Goal: Task Accomplishment & Management: Manage account settings

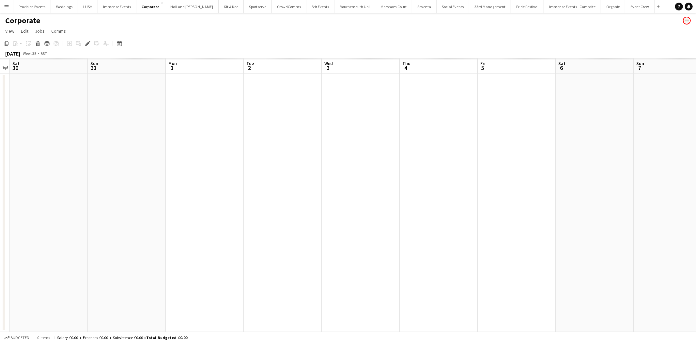
click at [6, 6] on app-icon "Menu" at bounding box center [6, 6] width 5 height 5
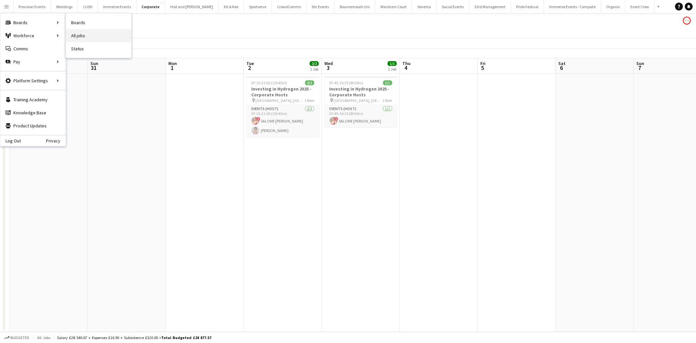
click at [93, 35] on link "All jobs" at bounding box center [98, 35] width 65 height 13
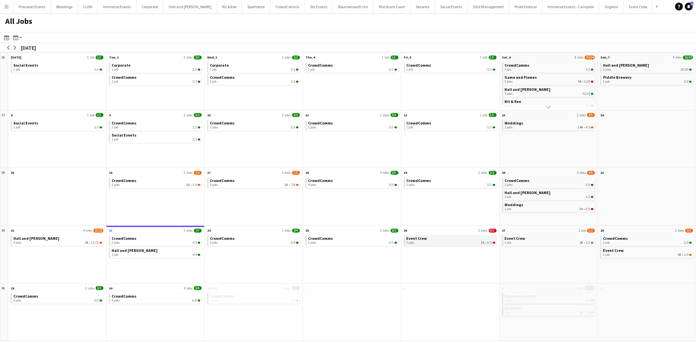
click at [469, 244] on div "2 jobs 1A • 0/3" at bounding box center [451, 243] width 89 height 4
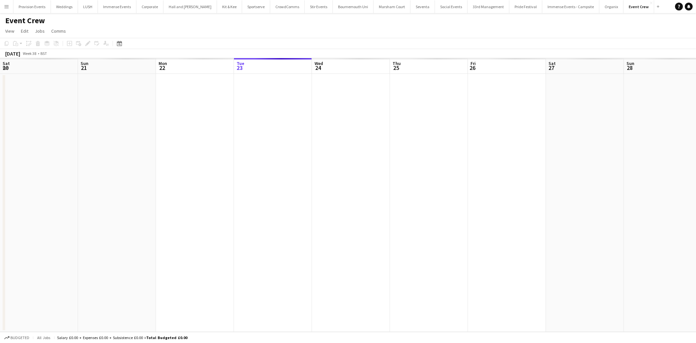
scroll to position [0, 156]
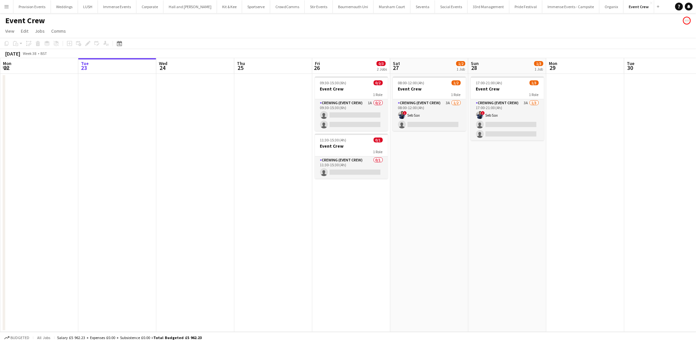
click at [354, 105] on app-card-role "Crewing (Event Crew) 1A 0/2 09:30-15:30 (6h) single-neutral-actions single-neut…" at bounding box center [351, 115] width 73 height 32
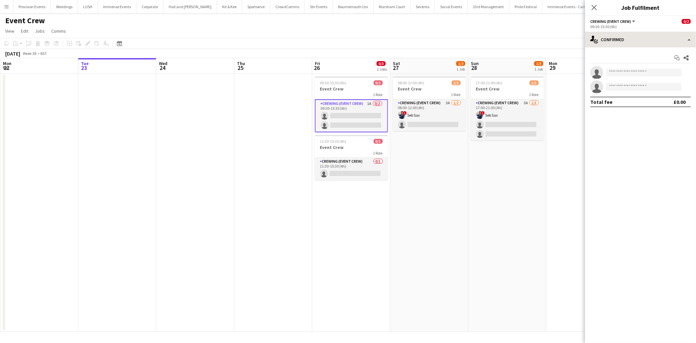
scroll to position [0, 0]
click at [647, 38] on div "single-neutral-actions-check-2 Confirmed" at bounding box center [640, 40] width 111 height 16
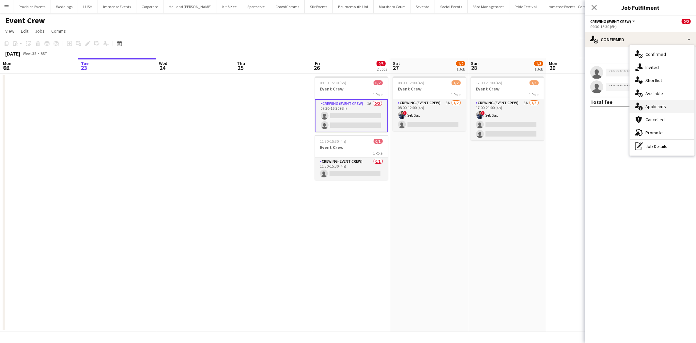
click at [650, 112] on div "single-neutral-actions-information Applicants" at bounding box center [662, 106] width 65 height 13
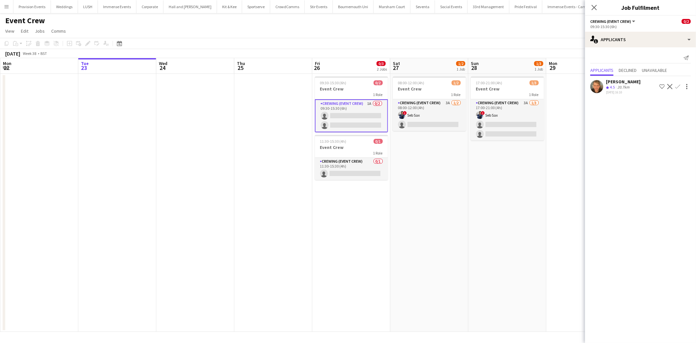
click at [679, 86] on app-icon "Confirm" at bounding box center [677, 86] width 5 height 5
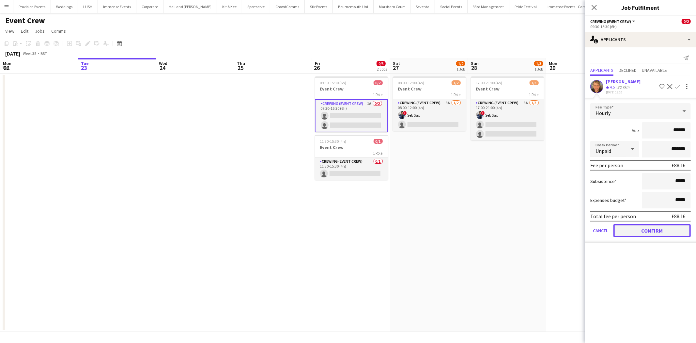
click at [639, 229] on button "Confirm" at bounding box center [652, 230] width 77 height 13
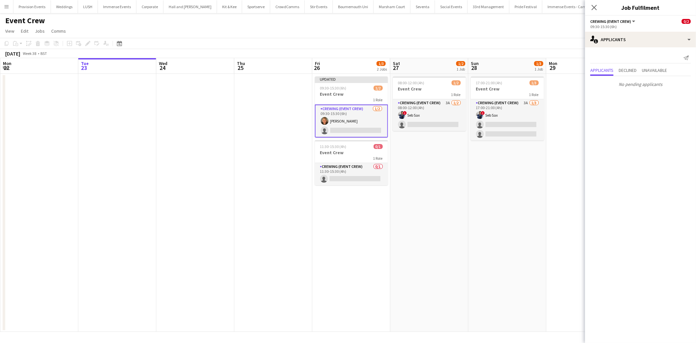
click at [496, 191] on app-date-cell "17:00-21:00 (4h) 1/3 Event Crew 1 Role Crewing (Event Crew) 3A 1/3 17:00-21:00 …" at bounding box center [507, 203] width 78 height 258
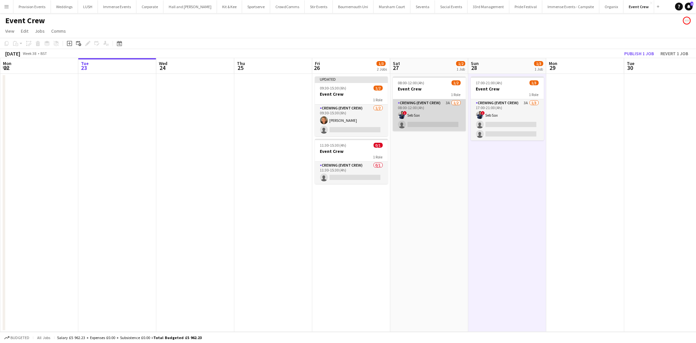
click at [439, 115] on app-card-role "Crewing (Event Crew) 3A 1/2 08:00-12:00 (4h) ! Seb Sax single-neutral-actions" at bounding box center [429, 115] width 73 height 32
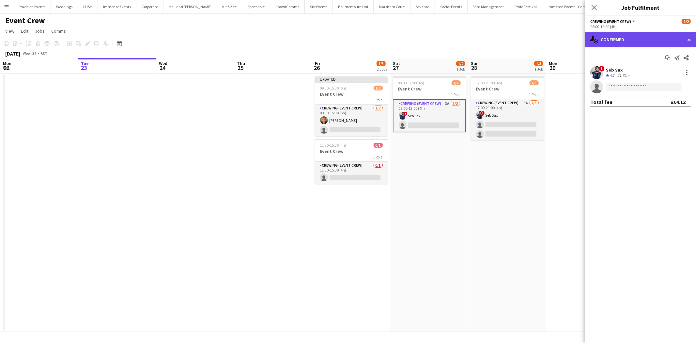
click at [644, 35] on div "single-neutral-actions-check-2 Confirmed" at bounding box center [640, 40] width 111 height 16
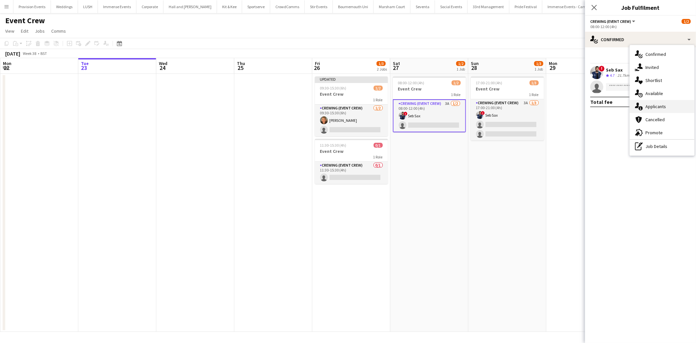
click at [651, 104] on span "Applicants" at bounding box center [656, 106] width 21 height 6
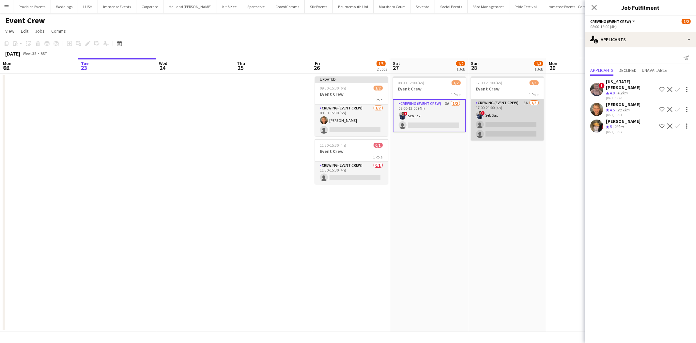
click at [496, 112] on app-card-role "Crewing (Event Crew) 3A 1/3 17:00-21:00 (4h) ! Seb Sax single-neutral-actions s…" at bounding box center [507, 119] width 73 height 41
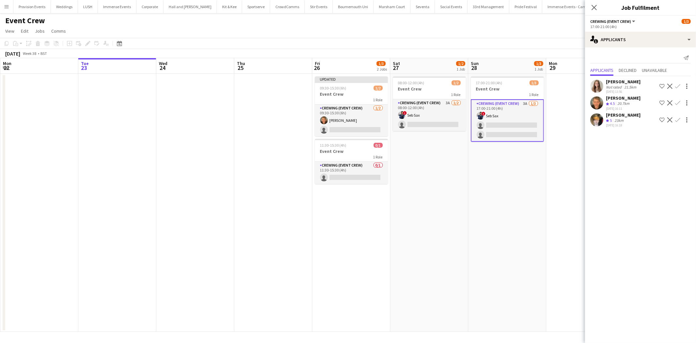
click at [678, 120] on app-icon "Confirm" at bounding box center [677, 119] width 5 height 5
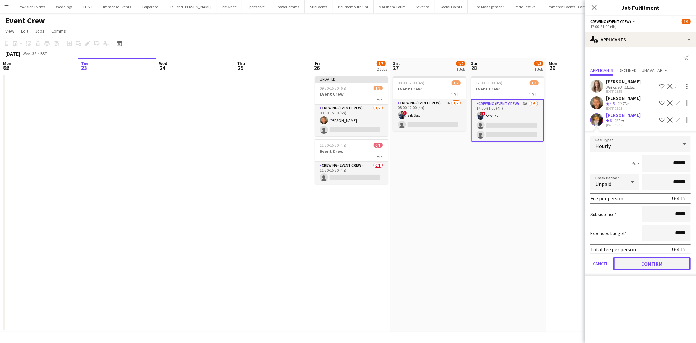
click at [643, 261] on button "Confirm" at bounding box center [652, 263] width 77 height 13
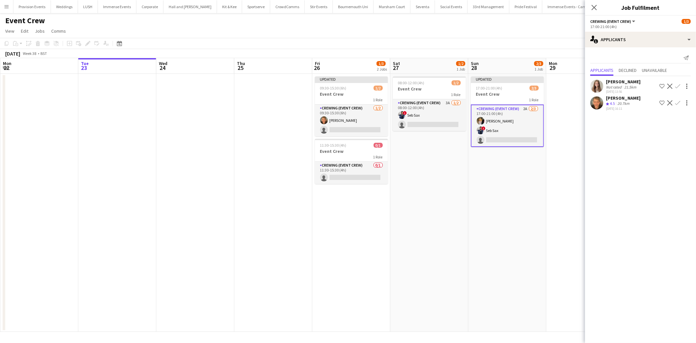
click at [680, 100] on app-icon "Confirm" at bounding box center [677, 102] width 5 height 5
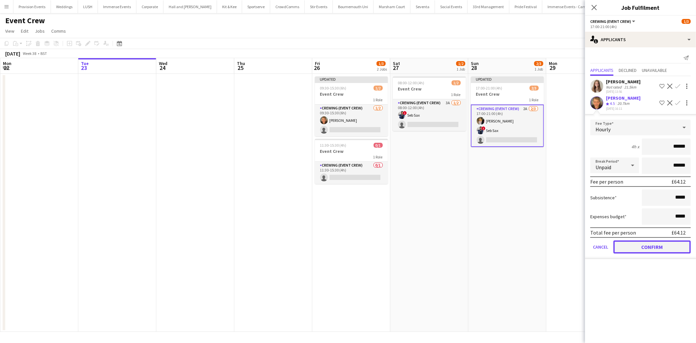
click at [638, 246] on button "Confirm" at bounding box center [652, 246] width 77 height 13
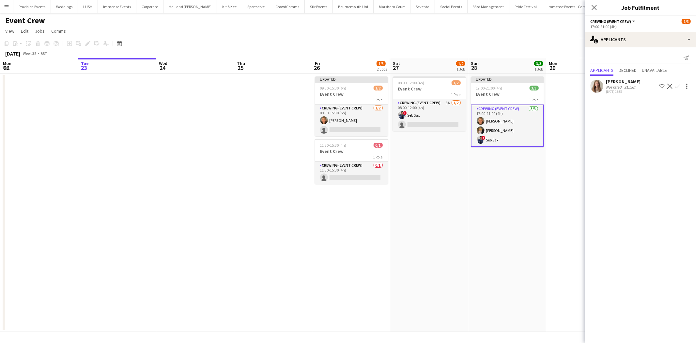
click at [448, 131] on app-date-cell "08:00-12:00 (4h) 1/2 Event Crew 1 Role Crewing (Event Crew) 3A 1/2 08:00-12:00 …" at bounding box center [429, 203] width 78 height 258
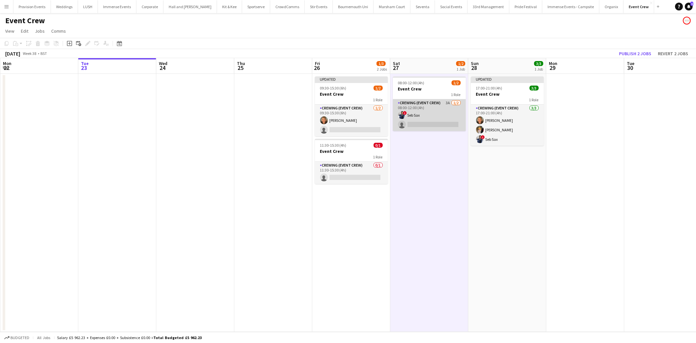
click at [447, 120] on app-card-role "Crewing (Event Crew) 3A 1/2 08:00-12:00 (4h) ! Seb Sax single-neutral-actions" at bounding box center [429, 115] width 73 height 32
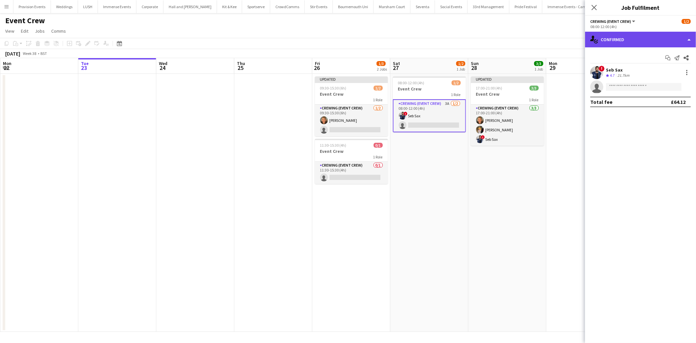
click at [652, 43] on div "single-neutral-actions-check-2 Confirmed" at bounding box center [640, 40] width 111 height 16
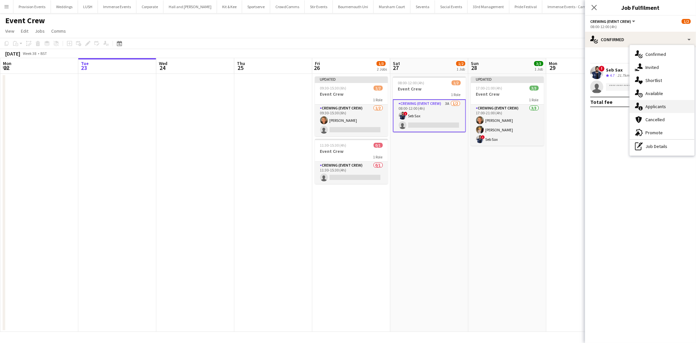
click at [660, 108] on span "Applicants" at bounding box center [656, 106] width 21 height 6
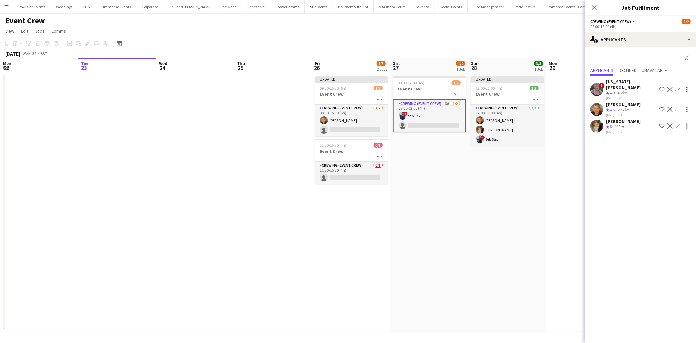
click at [677, 123] on app-icon "Confirm" at bounding box center [677, 125] width 5 height 5
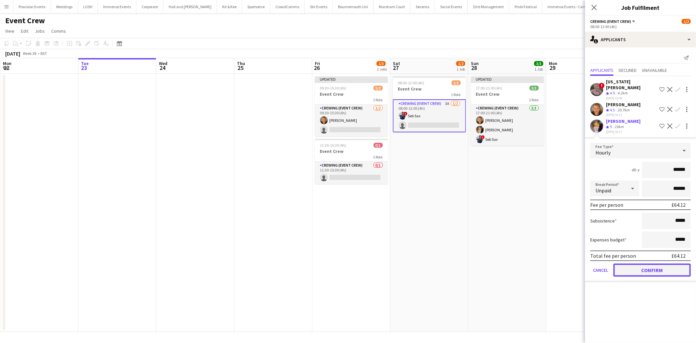
click at [628, 263] on button "Confirm" at bounding box center [652, 269] width 77 height 13
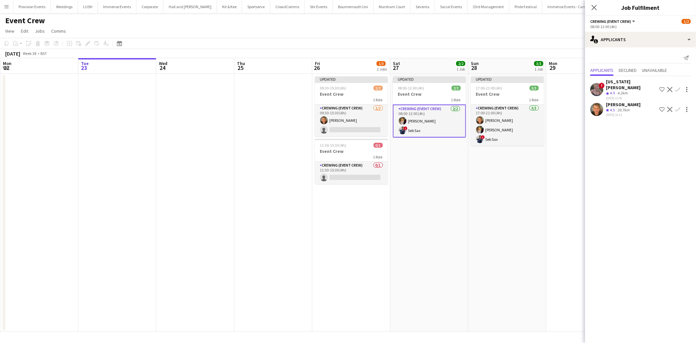
click at [443, 180] on app-date-cell "Updated 08:00-12:00 (4h) 2/2 Event Crew 1 Role Crewing (Event Crew) 2/2 08:00-1…" at bounding box center [429, 203] width 78 height 258
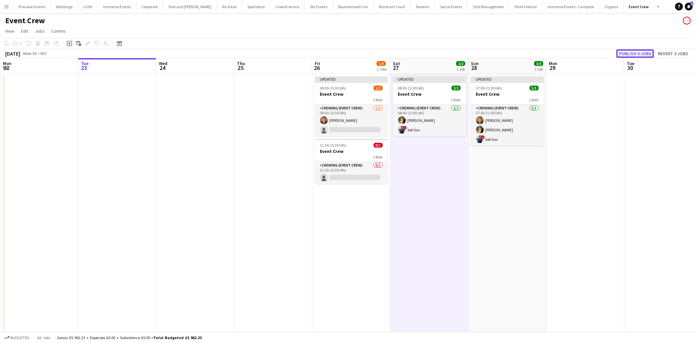
click at [632, 51] on button "Publish 3 jobs" at bounding box center [636, 53] width 38 height 8
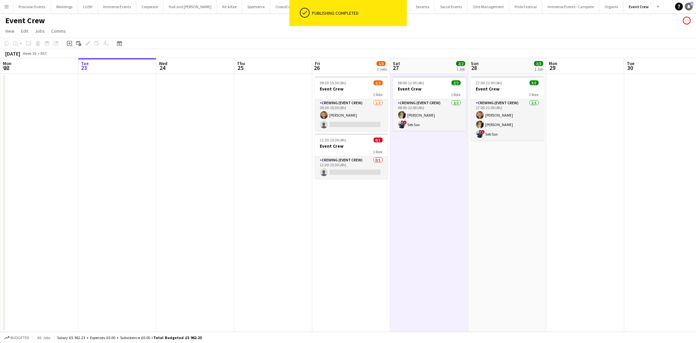
click at [689, 8] on icon "Notifications" at bounding box center [689, 7] width 4 height 4
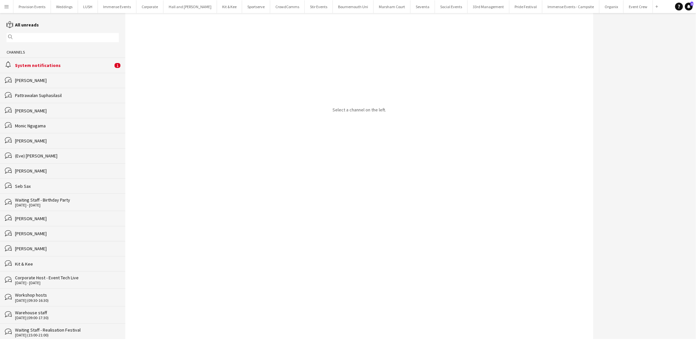
click at [89, 63] on div "System notifications" at bounding box center [64, 65] width 98 height 6
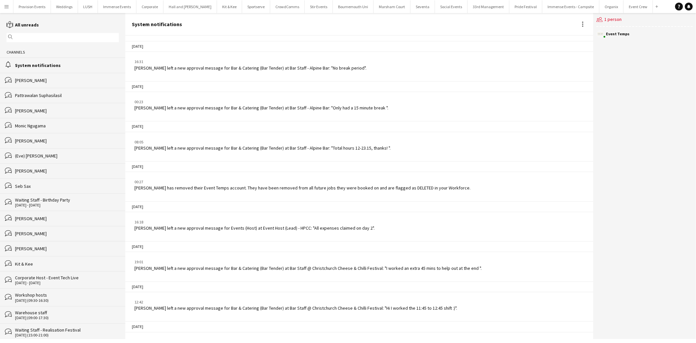
scroll to position [900, 0]
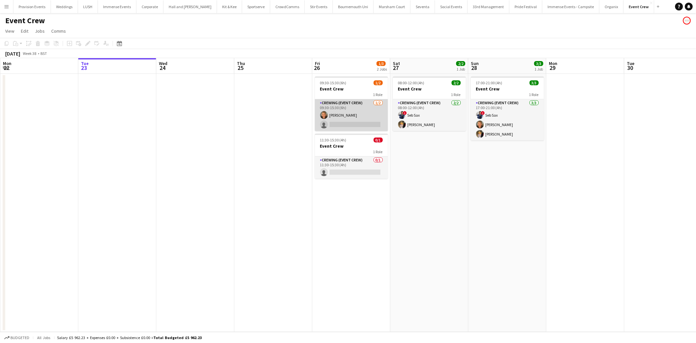
click at [340, 118] on app-card-role "Crewing (Event Crew) 1/2 09:30-15:30 (6h) William White single-neutral-actions" at bounding box center [351, 115] width 73 height 32
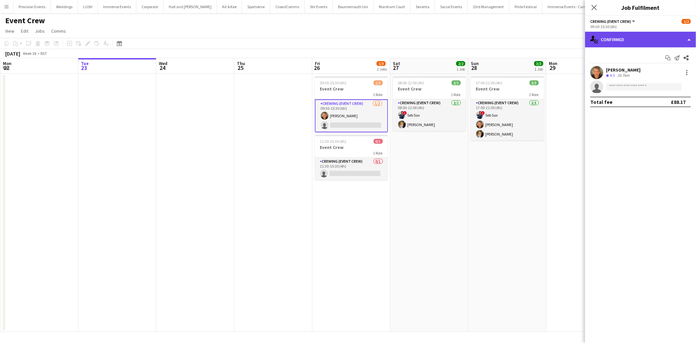
click at [641, 41] on div "single-neutral-actions-check-2 Confirmed" at bounding box center [640, 40] width 111 height 16
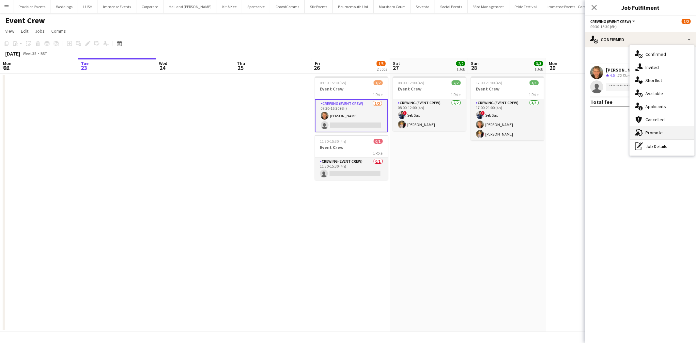
click at [647, 128] on div "advertising-megaphone Promote" at bounding box center [662, 132] width 65 height 13
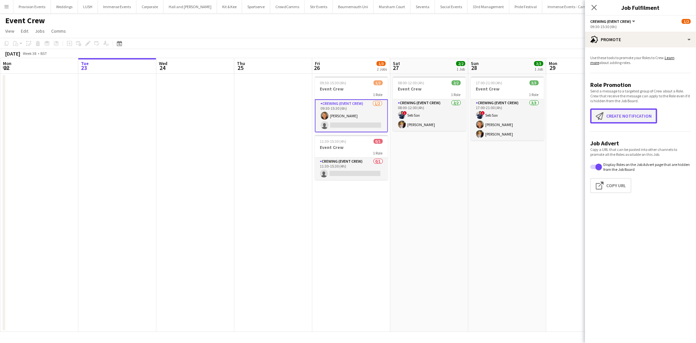
click at [642, 115] on button "Create notification Create notification" at bounding box center [623, 115] width 67 height 15
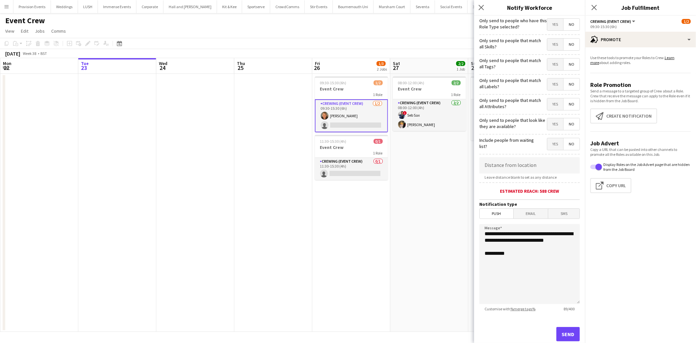
click at [519, 210] on span "Email" at bounding box center [531, 214] width 35 height 10
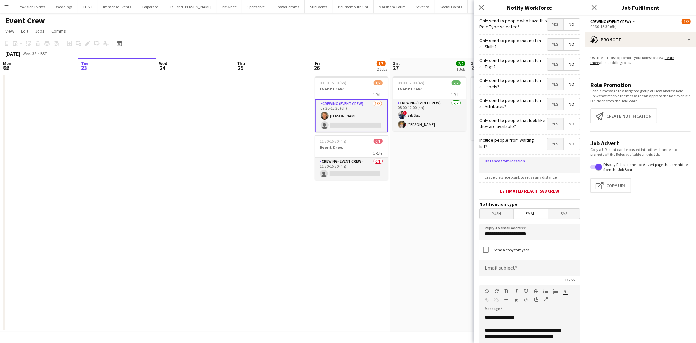
click at [526, 162] on input at bounding box center [530, 165] width 101 height 16
type input "*****"
click at [510, 225] on input "**********" at bounding box center [530, 232] width 101 height 16
drag, startPoint x: 510, startPoint y: 225, endPoint x: 509, endPoint y: 229, distance: 3.7
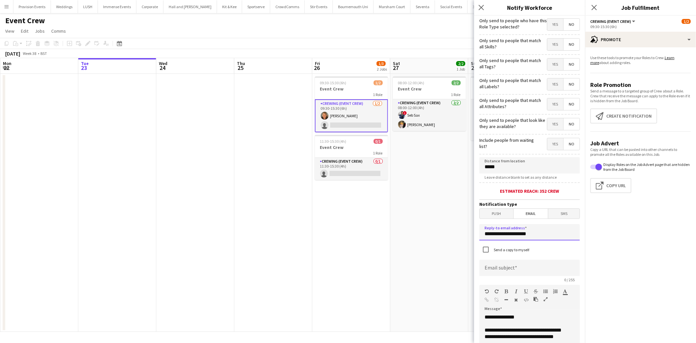
click at [510, 225] on input "**********" at bounding box center [530, 232] width 101 height 16
click at [507, 234] on input "**********" at bounding box center [530, 232] width 101 height 16
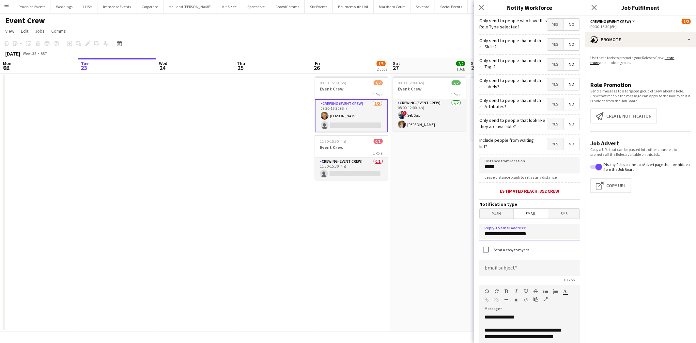
click at [507, 234] on input "**********" at bounding box center [530, 232] width 101 height 16
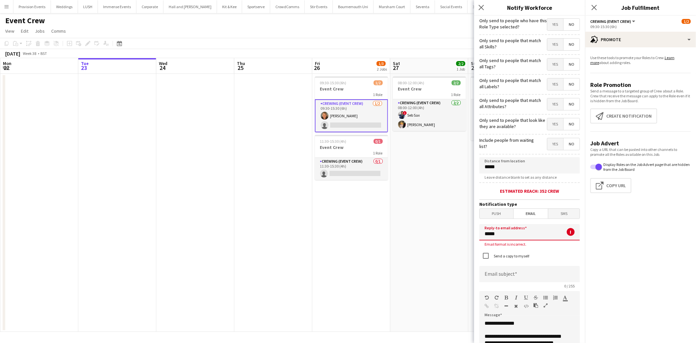
type input "**********"
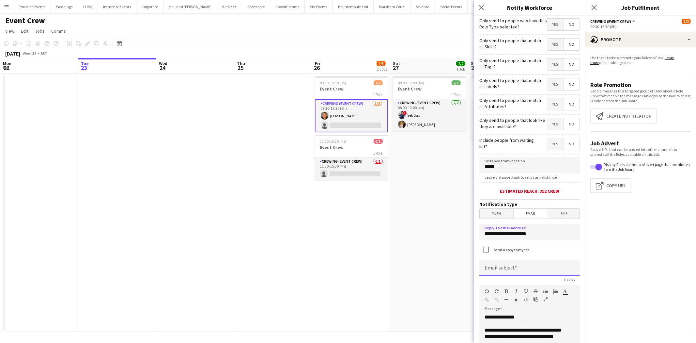
click at [502, 267] on input at bounding box center [530, 268] width 101 height 16
click at [525, 270] on input "**********" at bounding box center [527, 268] width 95 height 16
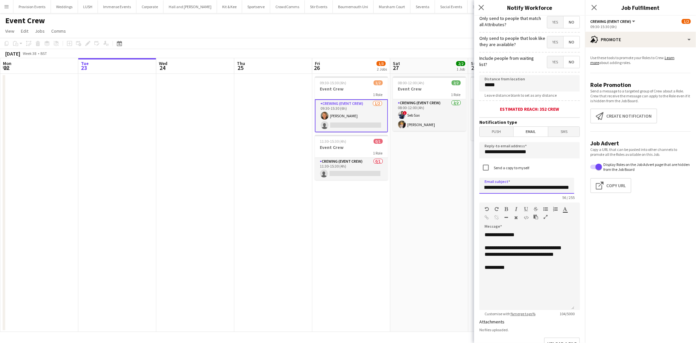
scroll to position [82, 0]
type input "**********"
click at [518, 271] on div "**********" at bounding box center [527, 270] width 95 height 78
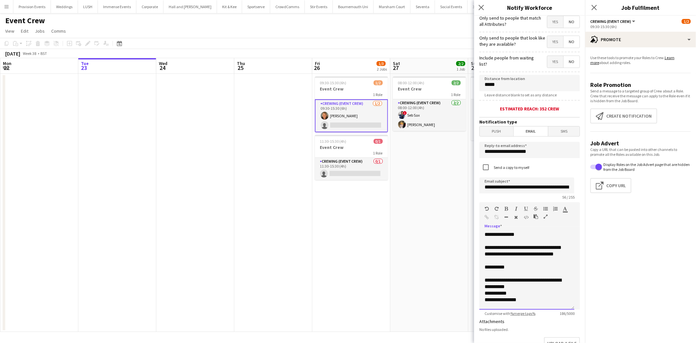
click at [503, 285] on div "**********" at bounding box center [524, 283] width 79 height 13
click at [510, 285] on div "**********" at bounding box center [524, 283] width 79 height 13
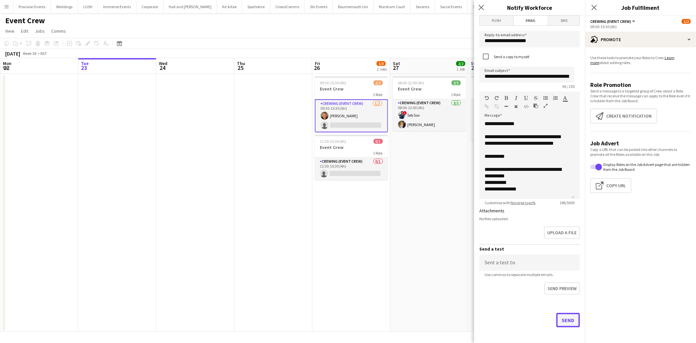
click at [565, 319] on button "Send" at bounding box center [569, 320] width 24 height 14
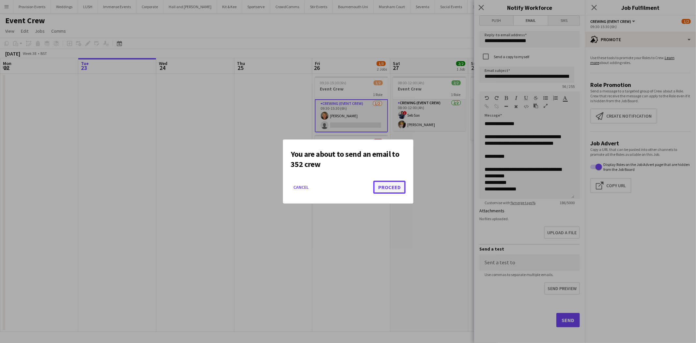
click at [383, 184] on button "Proceed" at bounding box center [389, 187] width 32 height 13
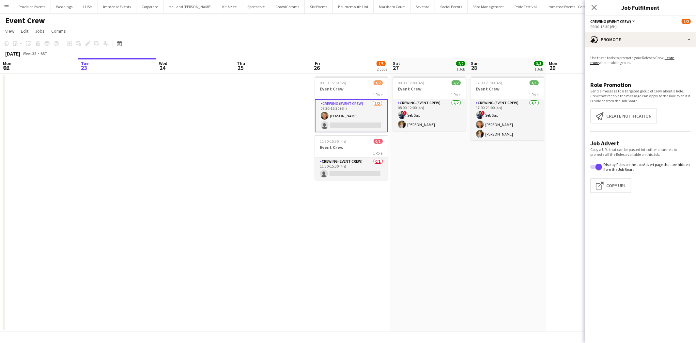
click at [1, 4] on button "Menu" at bounding box center [6, 6] width 13 height 13
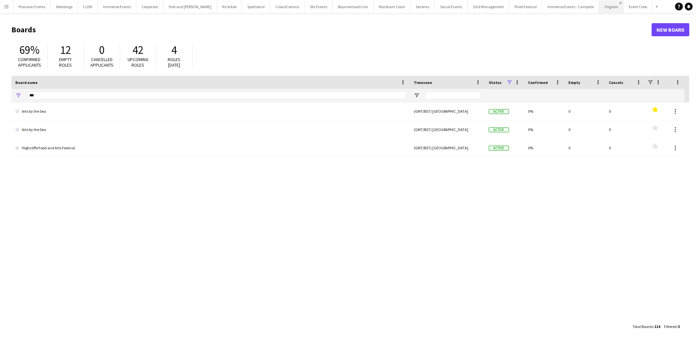
click at [620, 2] on app-icon "Close" at bounding box center [621, 3] width 3 height 3
click at [595, 2] on app-icon "Close" at bounding box center [596, 3] width 3 height 3
click at [527, 3] on button "Pride Festival Close" at bounding box center [526, 6] width 33 height 13
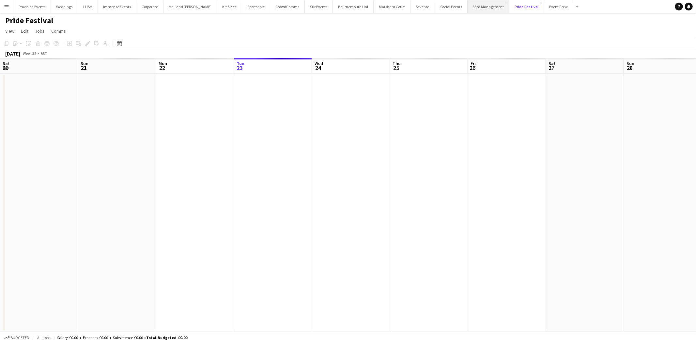
scroll to position [0, 156]
click at [505, 2] on app-icon "Close" at bounding box center [506, 3] width 3 height 3
click at [498, 2] on app-icon "Close" at bounding box center [499, 3] width 3 height 3
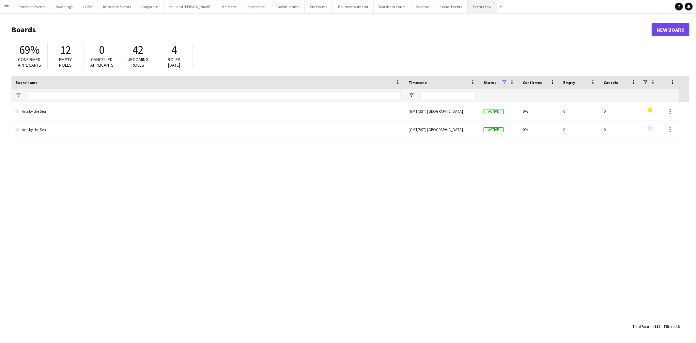
type input "***"
click at [470, 5] on button "Event Crew Close" at bounding box center [482, 6] width 29 height 13
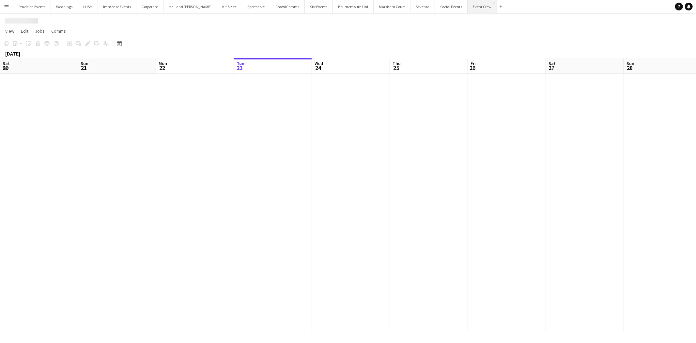
scroll to position [0, 156]
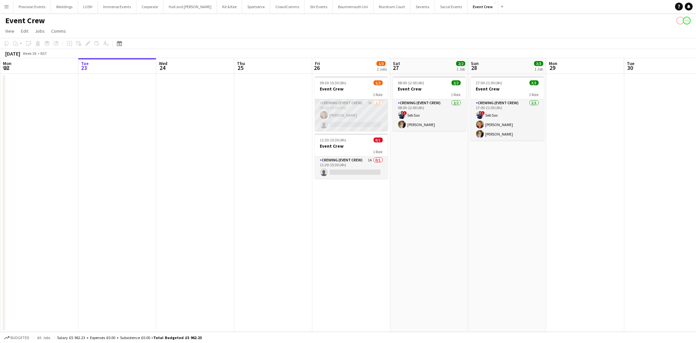
click at [341, 102] on app-card-role "Crewing (Event Crew) 2A 1/2 09:30-15:30 (6h) William White single-neutral-actio…" at bounding box center [351, 115] width 73 height 32
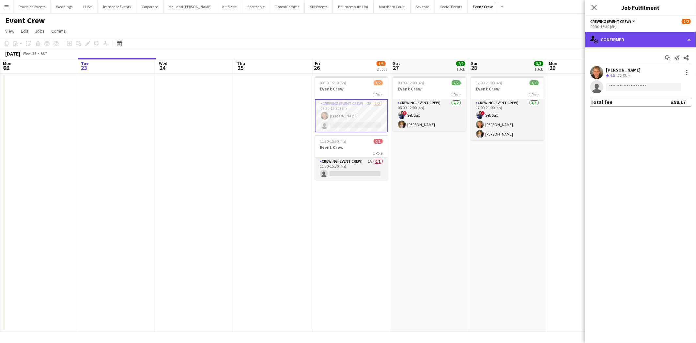
click at [653, 34] on div "single-neutral-actions-check-2 Confirmed" at bounding box center [640, 40] width 111 height 16
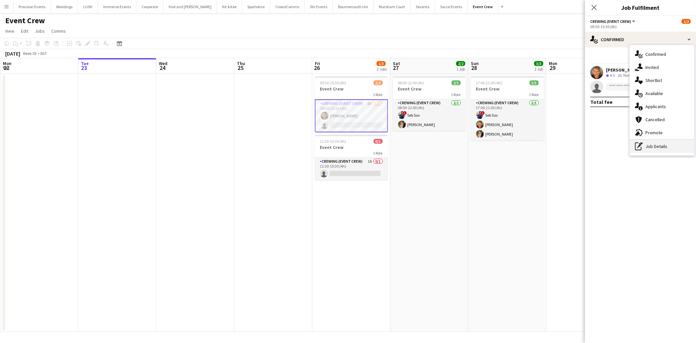
click at [661, 146] on div "pen-write Job Details" at bounding box center [662, 146] width 65 height 13
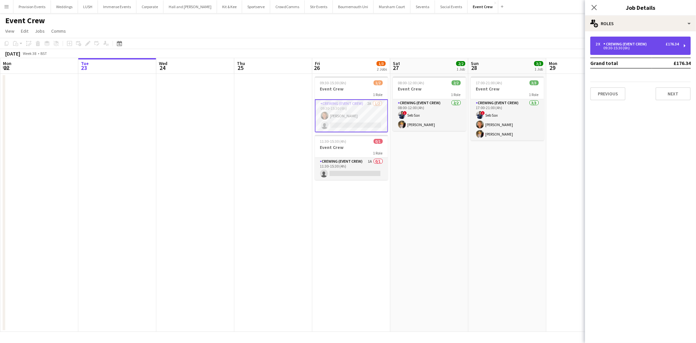
click at [644, 46] on div "09:30-15:30 (6h)" at bounding box center [637, 47] width 83 height 3
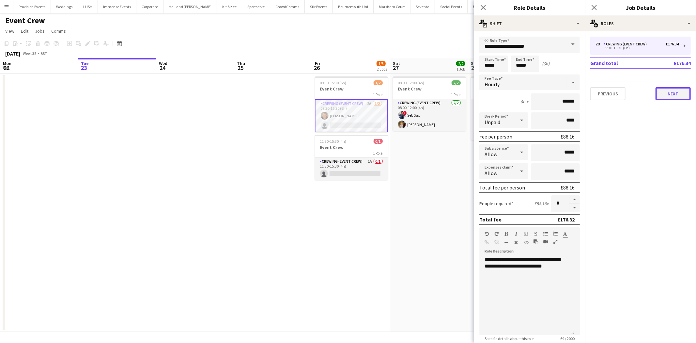
click at [676, 88] on button "Next" at bounding box center [673, 93] width 35 height 13
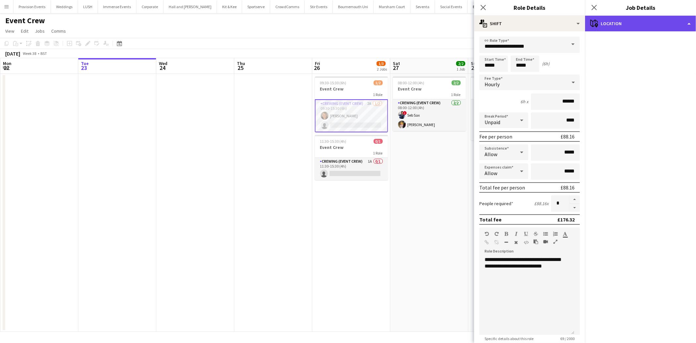
click at [660, 30] on div "maps-pin-1 Location" at bounding box center [640, 24] width 111 height 16
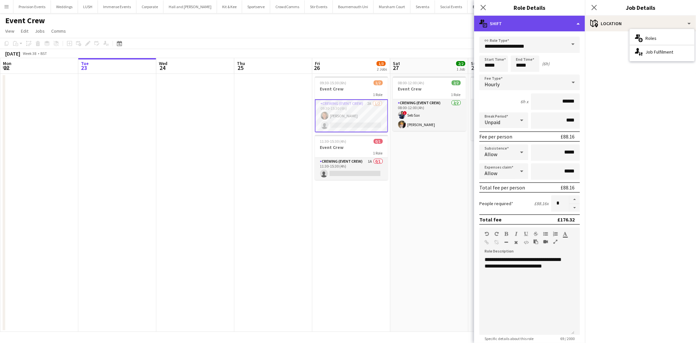
click at [547, 17] on div "multiple-actions-text Shift" at bounding box center [529, 24] width 111 height 16
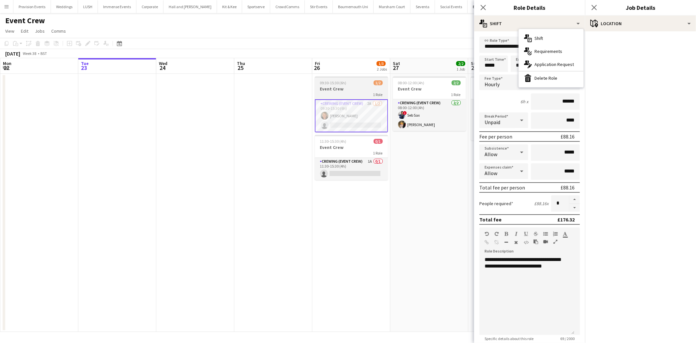
click at [357, 90] on h3 "Event Crew" at bounding box center [351, 89] width 73 height 6
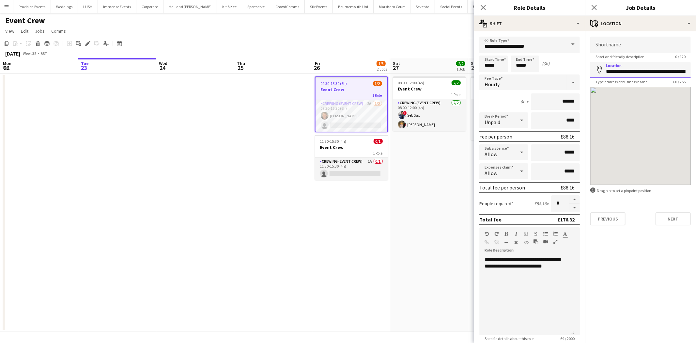
click at [630, 68] on input "**********" at bounding box center [640, 70] width 101 height 16
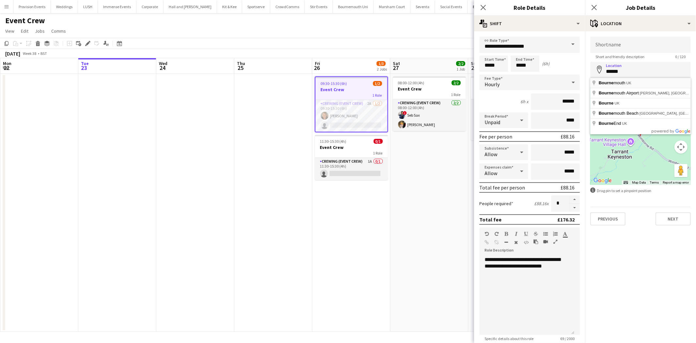
type input "**********"
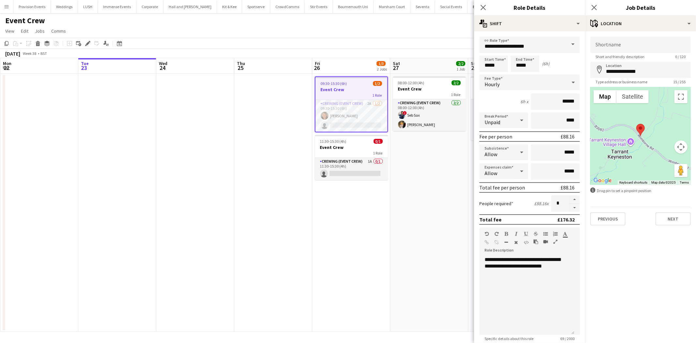
click at [627, 79] on span "Type address or business name" at bounding box center [621, 81] width 62 height 5
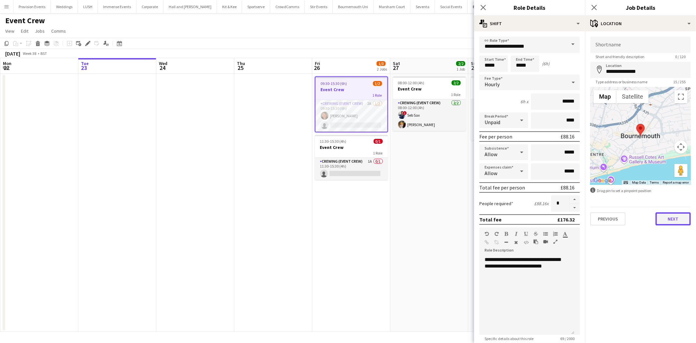
click at [678, 212] on button "Next" at bounding box center [673, 218] width 35 height 13
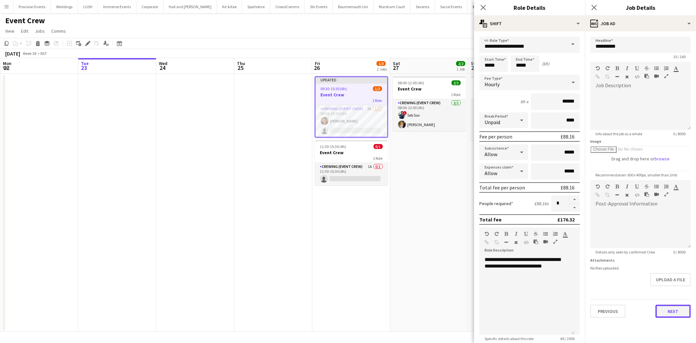
click at [672, 306] on button "Next" at bounding box center [673, 311] width 35 height 13
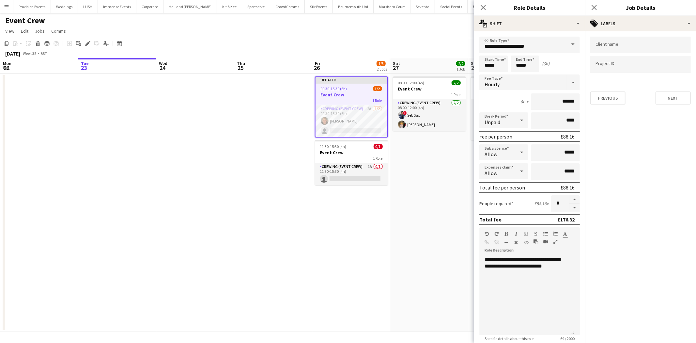
click at [412, 188] on app-date-cell "08:00-12:00 (4h) 2/2 Event Crew 1 Role Crewing (Event Crew) 2/2 08:00-12:00 (4h…" at bounding box center [429, 203] width 78 height 258
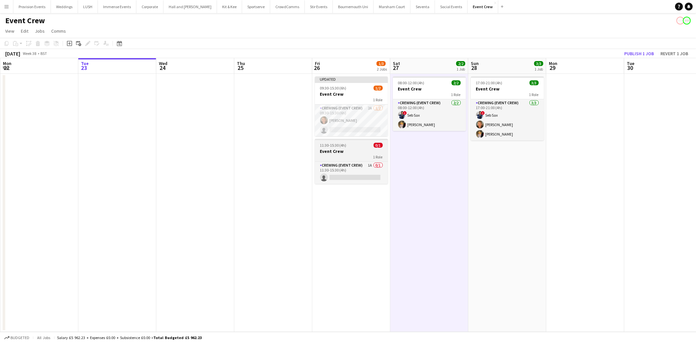
click at [347, 151] on h3 "Event Crew" at bounding box center [351, 151] width 73 height 6
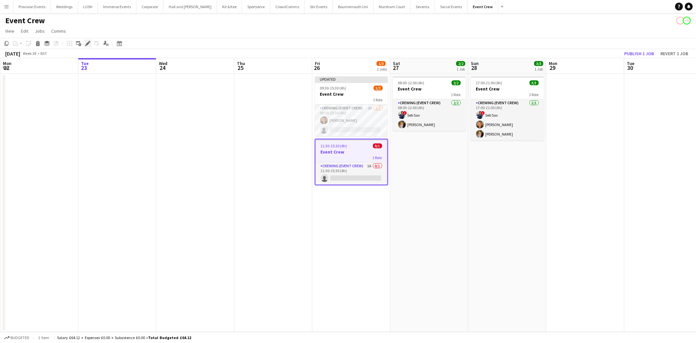
click at [87, 43] on icon "Edit" at bounding box center [87, 43] width 5 height 5
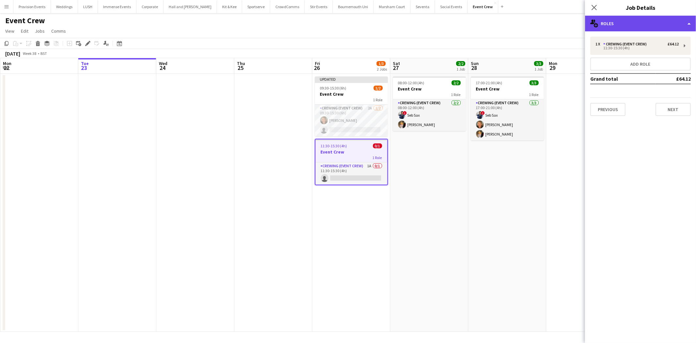
click at [638, 19] on div "multiple-users-add Roles" at bounding box center [640, 24] width 111 height 16
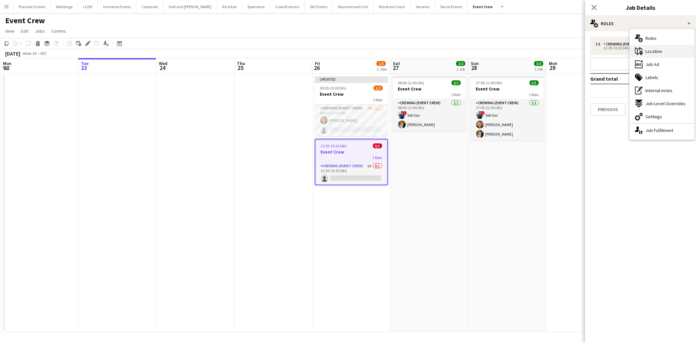
click at [659, 52] on span "Location" at bounding box center [654, 51] width 17 height 6
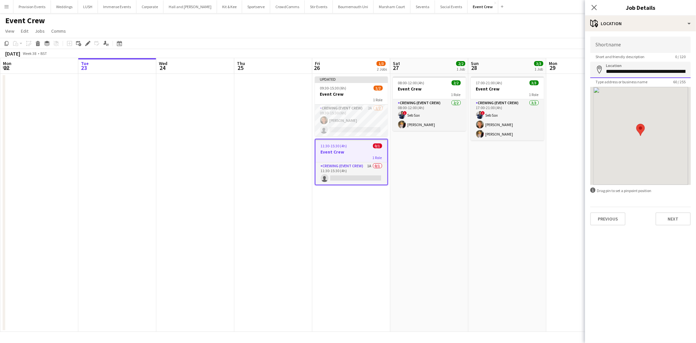
click at [633, 71] on input "**********" at bounding box center [640, 70] width 101 height 16
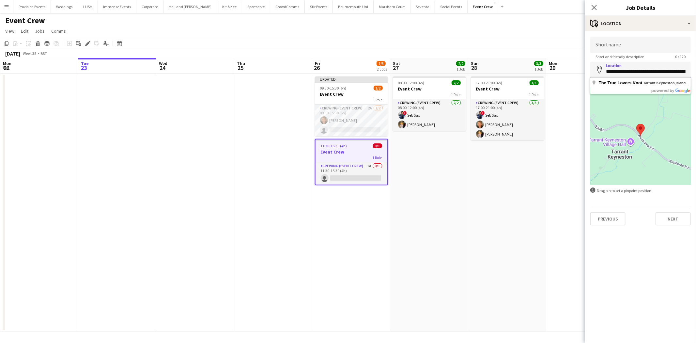
click at [645, 67] on input "**********" at bounding box center [640, 70] width 101 height 16
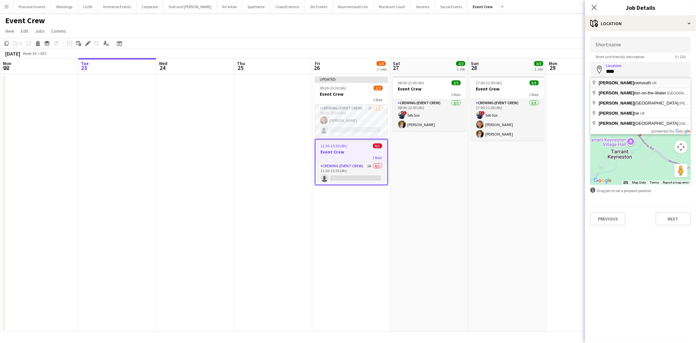
type input "**********"
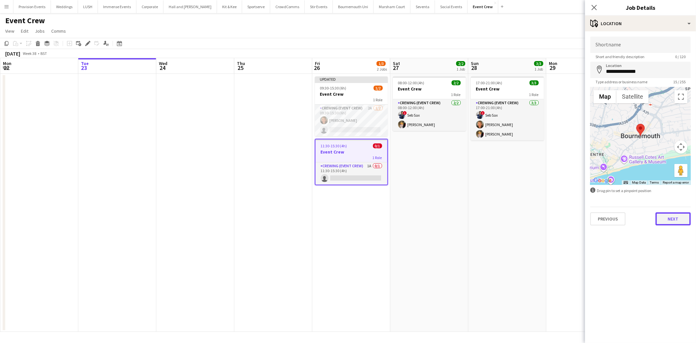
click at [670, 218] on button "Next" at bounding box center [673, 218] width 35 height 13
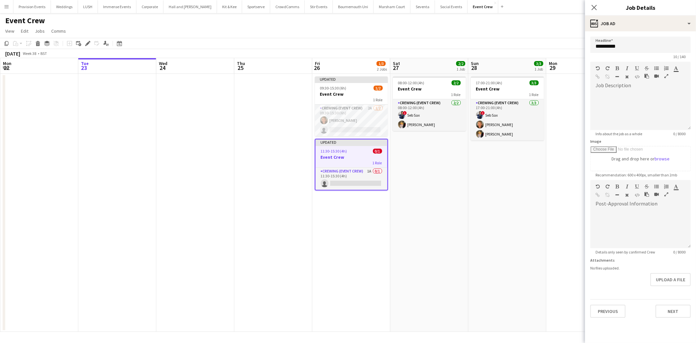
click at [506, 181] on app-date-cell "17:00-21:00 (4h) 3/3 Event Crew 1 Role Crewing (Event Crew) 3/3 17:00-21:00 (4h…" at bounding box center [507, 203] width 78 height 258
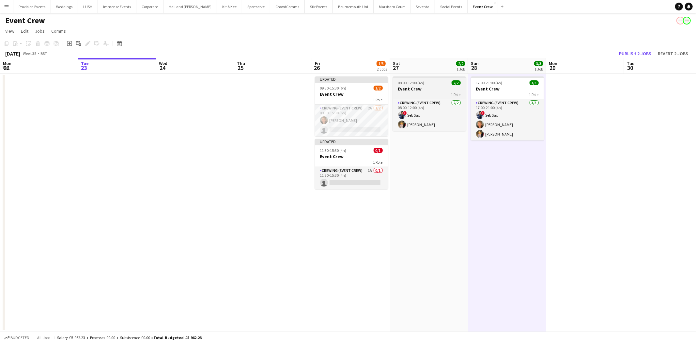
click at [426, 84] on div "08:00-12:00 (4h) 2/2" at bounding box center [429, 82] width 73 height 5
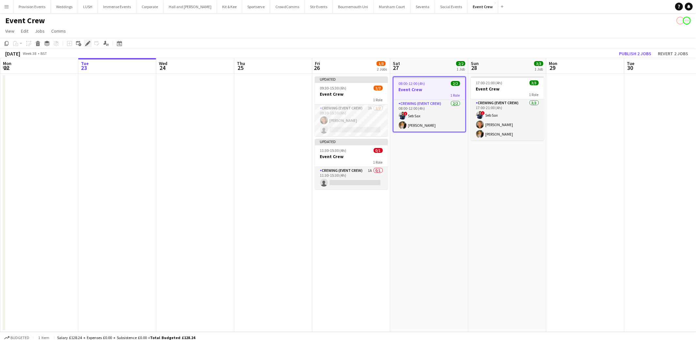
click at [87, 43] on icon at bounding box center [88, 44] width 4 height 4
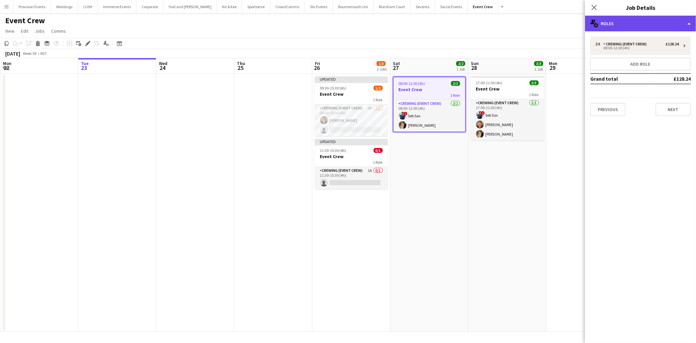
click at [627, 22] on div "multiple-users-add Roles" at bounding box center [640, 24] width 111 height 16
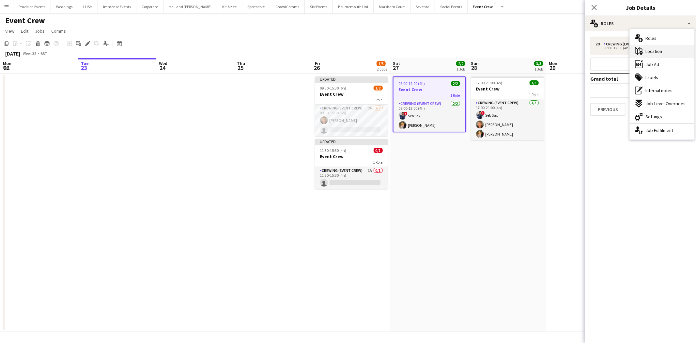
click at [642, 50] on icon at bounding box center [639, 51] width 8 height 8
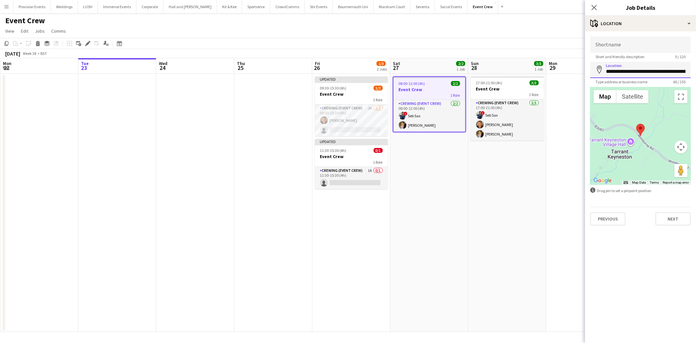
click at [632, 72] on input "**********" at bounding box center [640, 70] width 101 height 16
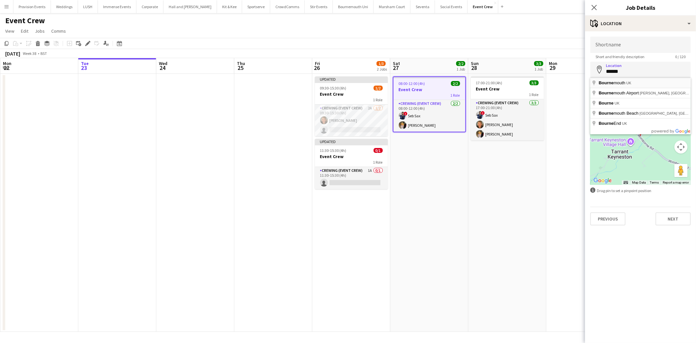
type input "**********"
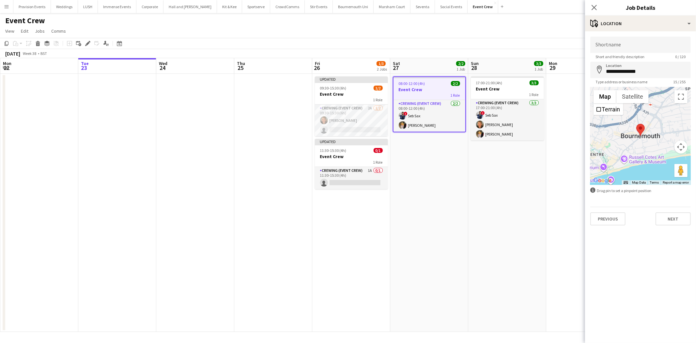
click at [528, 141] on app-date-cell "17:00-21:00 (4h) 3/3 Event Crew 1 Role Crewing (Event Crew) 3/3 17:00-21:00 (4h…" at bounding box center [507, 203] width 78 height 258
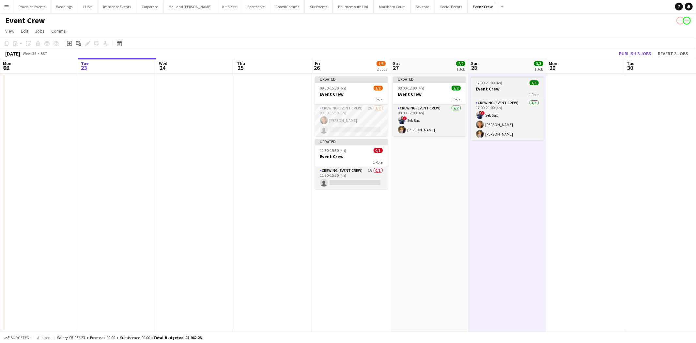
click at [520, 84] on div "17:00-21:00 (4h) 3/3" at bounding box center [507, 82] width 73 height 5
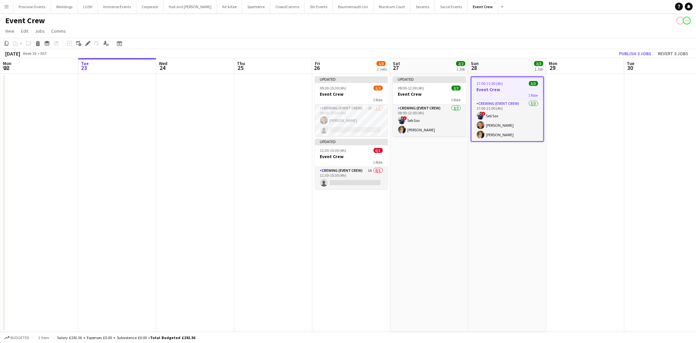
click at [85, 44] on icon "Edit" at bounding box center [87, 43] width 5 height 5
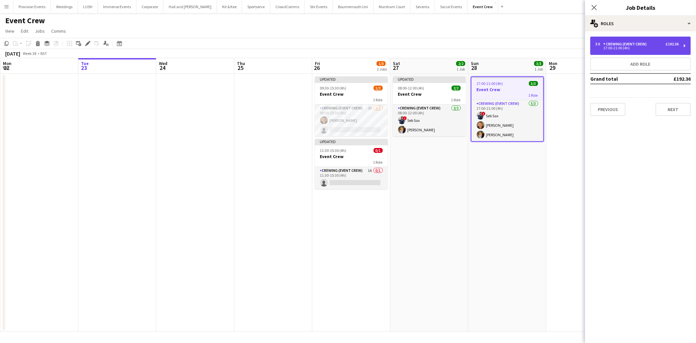
click at [626, 46] on div "17:00-21:00 (4h)" at bounding box center [637, 47] width 83 height 3
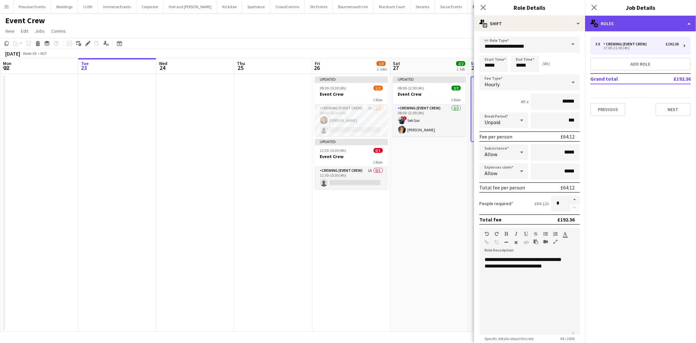
click at [631, 24] on div "multiple-users-add Roles" at bounding box center [640, 24] width 111 height 16
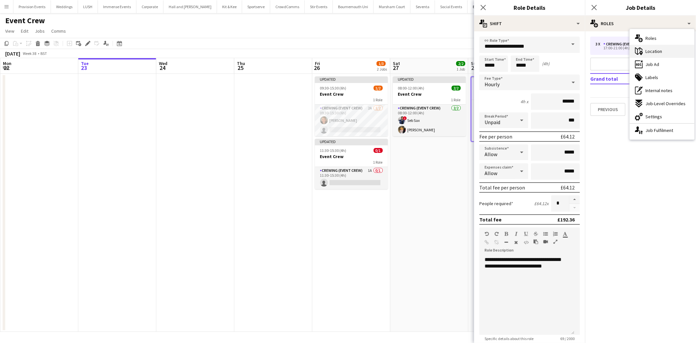
click at [640, 50] on icon at bounding box center [639, 51] width 8 height 8
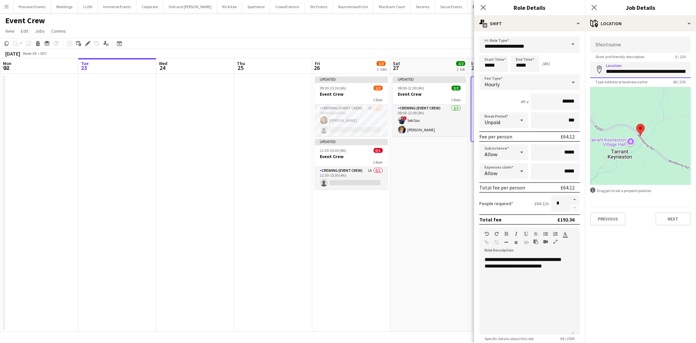
click at [630, 67] on input "**********" at bounding box center [640, 70] width 101 height 16
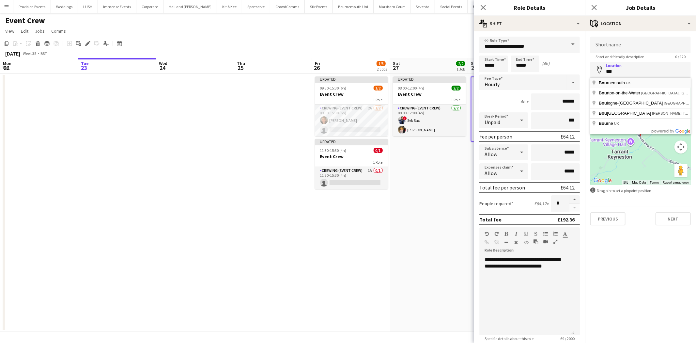
type input "**********"
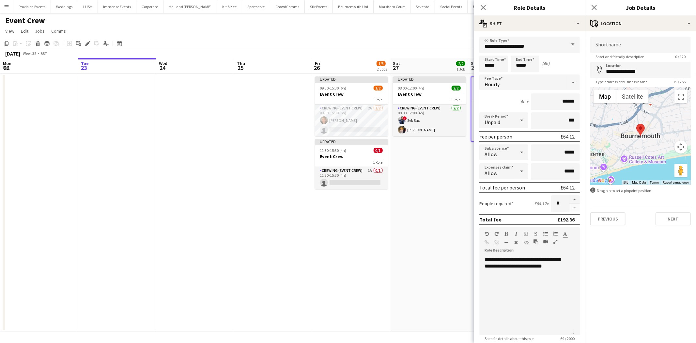
click at [430, 36] on app-page-menu "View Day view expanded Day view collapsed Month view Date picker Jump to today …" at bounding box center [348, 31] width 696 height 12
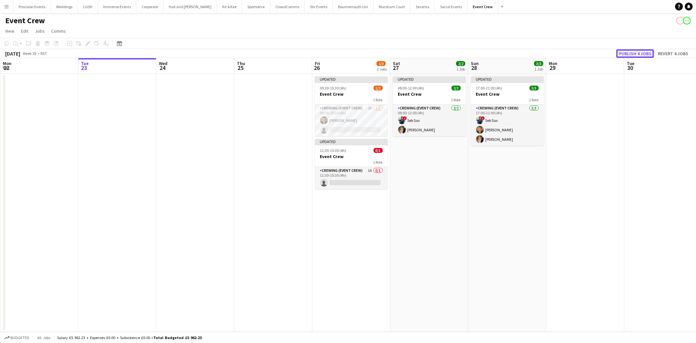
click at [645, 53] on button "Publish 4 jobs" at bounding box center [636, 53] width 38 height 8
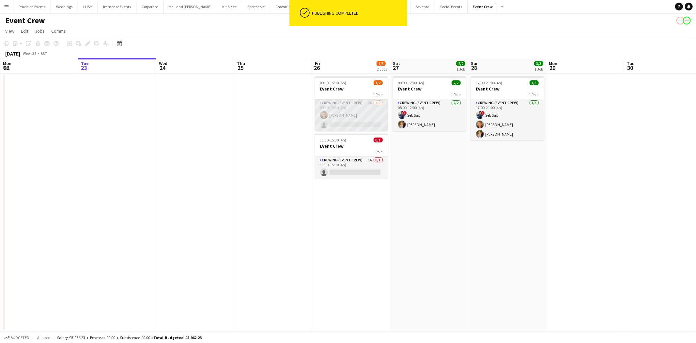
click at [362, 113] on app-card-role "Crewing (Event Crew) 2A 1/2 09:30-15:30 (6h) William White single-neutral-actio…" at bounding box center [351, 115] width 73 height 32
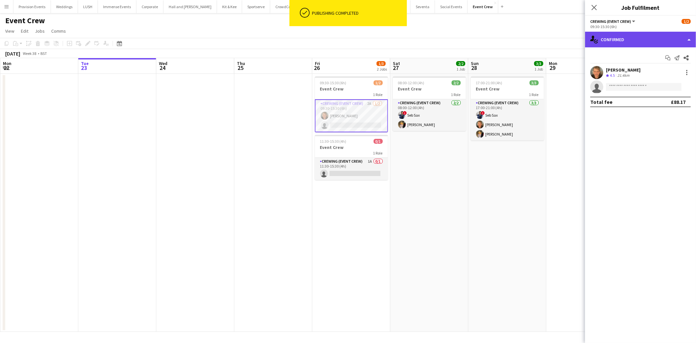
click at [660, 38] on div "single-neutral-actions-check-2 Confirmed" at bounding box center [640, 40] width 111 height 16
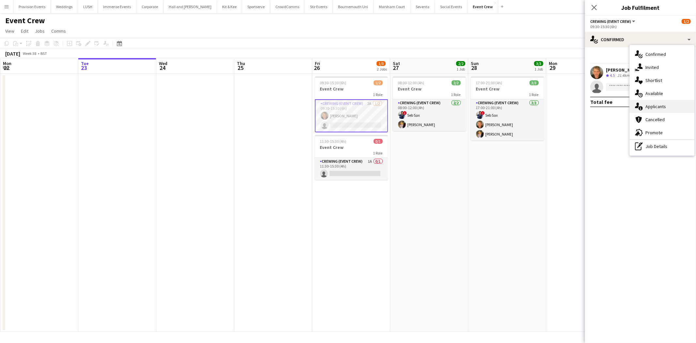
click at [656, 107] on span "Applicants" at bounding box center [656, 106] width 21 height 6
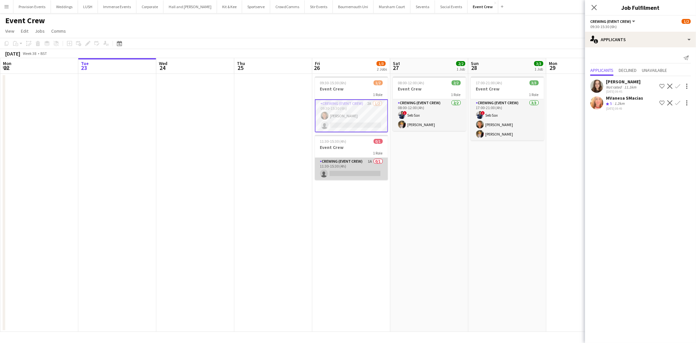
click at [361, 160] on app-card-role "Crewing (Event Crew) 1A 0/1 11:30-15:30 (4h) single-neutral-actions" at bounding box center [351, 169] width 73 height 22
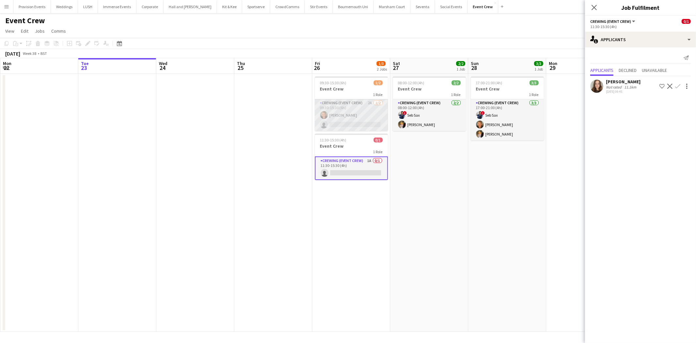
click at [366, 111] on app-card-role "Crewing (Event Crew) 2A 1/2 09:30-15:30 (6h) William White single-neutral-actio…" at bounding box center [351, 115] width 73 height 32
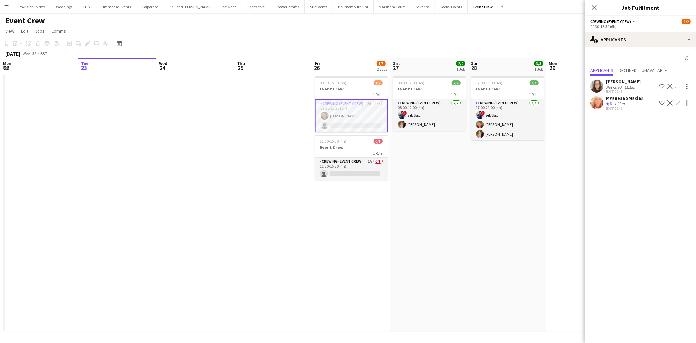
click at [448, 259] on app-date-cell "08:00-12:00 (4h) 2/2 Event Crew 1 Role Crewing (Event Crew) 2/2 08:00-12:00 (4h…" at bounding box center [429, 203] width 78 height 258
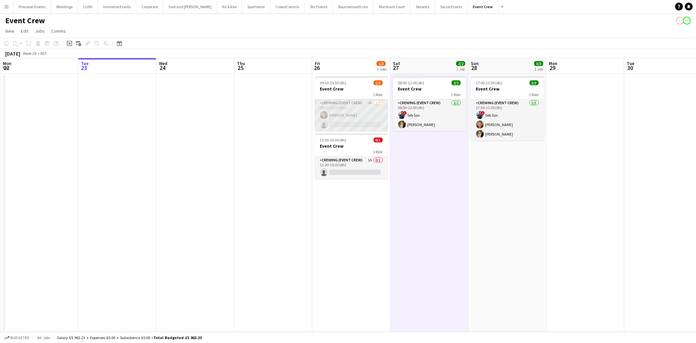
click at [368, 114] on app-card-role "Crewing (Event Crew) 4A 1/2 09:30-15:30 (6h) William White single-neutral-actio…" at bounding box center [351, 115] width 73 height 32
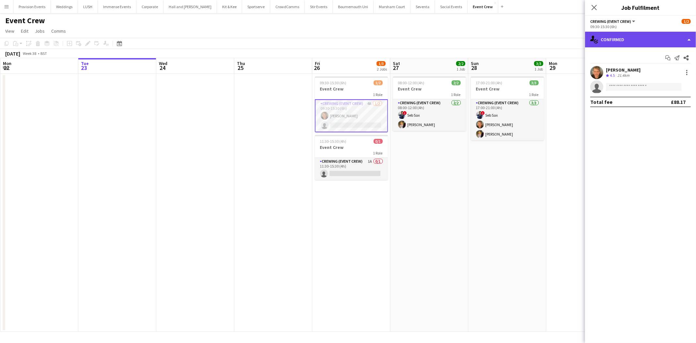
click at [658, 38] on div "single-neutral-actions-check-2 Confirmed" at bounding box center [640, 40] width 111 height 16
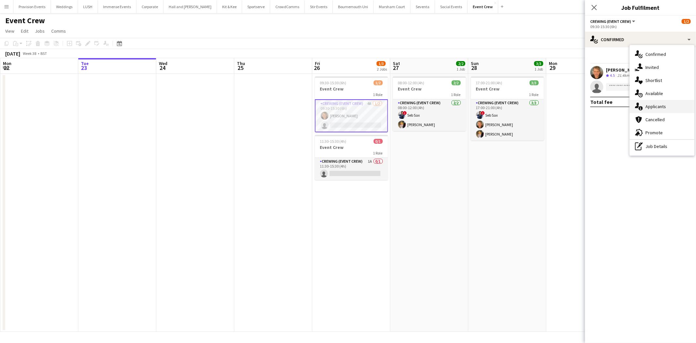
click at [663, 102] on div "single-neutral-actions-information Applicants" at bounding box center [662, 106] width 65 height 13
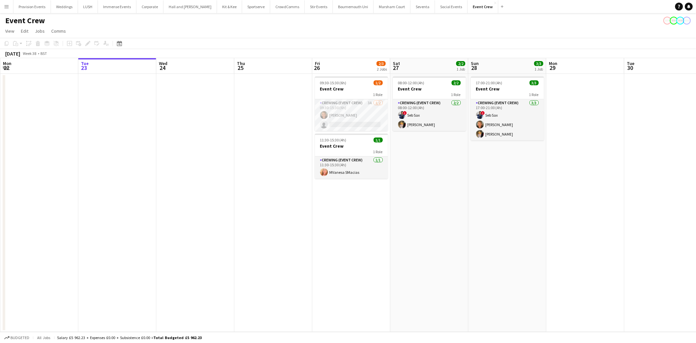
click at [3, 8] on button "Menu" at bounding box center [6, 6] width 13 height 13
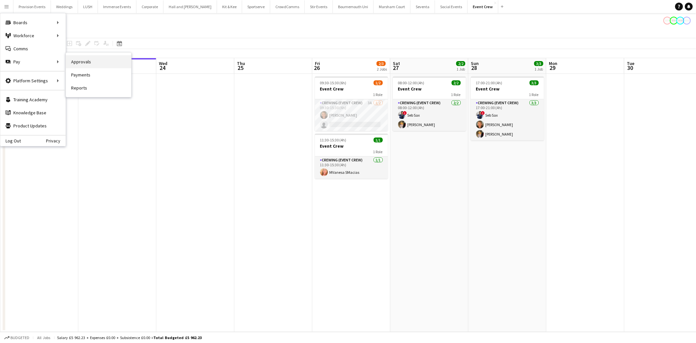
click at [88, 60] on link "Approvals" at bounding box center [98, 61] width 65 height 13
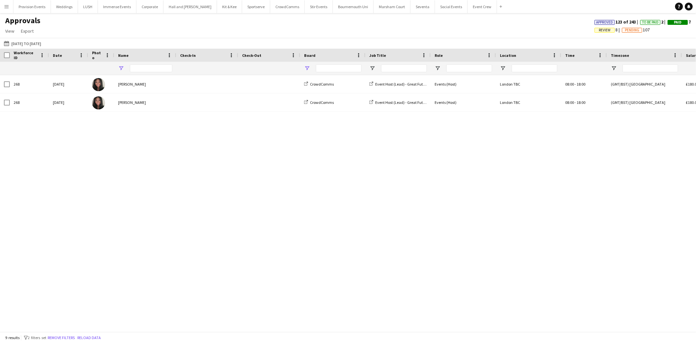
type input "****"
type input "*****"
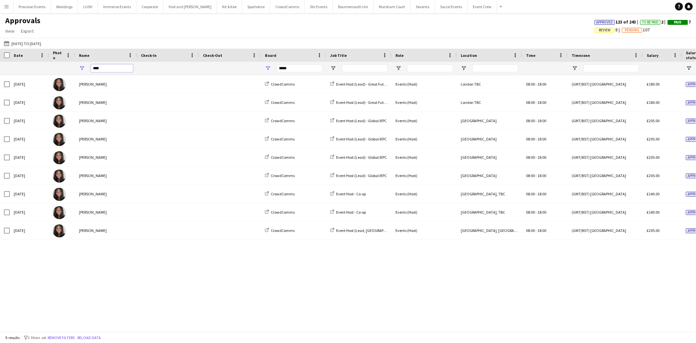
click at [108, 71] on input "****" at bounding box center [112, 68] width 42 height 8
type input "*****"
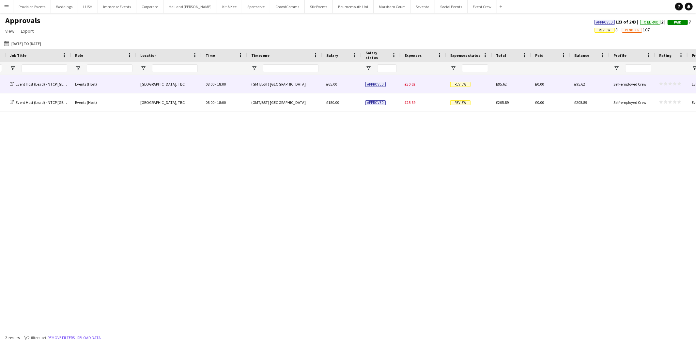
click at [430, 83] on div "£30.62" at bounding box center [424, 84] width 46 height 18
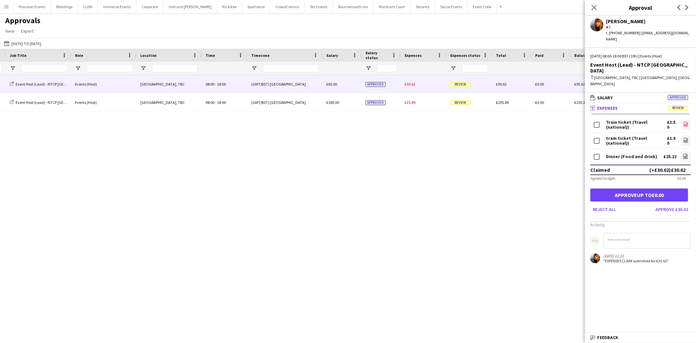
click at [687, 122] on icon at bounding box center [686, 124] width 4 height 5
click at [685, 140] on icon at bounding box center [686, 141] width 3 height 2
click at [685, 156] on icon at bounding box center [685, 157] width 3 height 2
click at [677, 204] on button "Approve £30.62" at bounding box center [672, 209] width 38 height 10
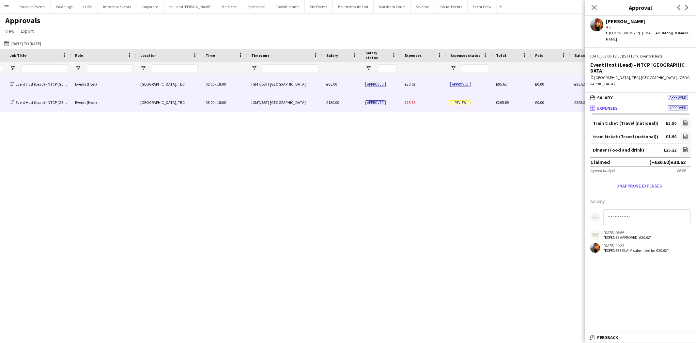
click at [479, 97] on div "Review" at bounding box center [470, 102] width 46 height 18
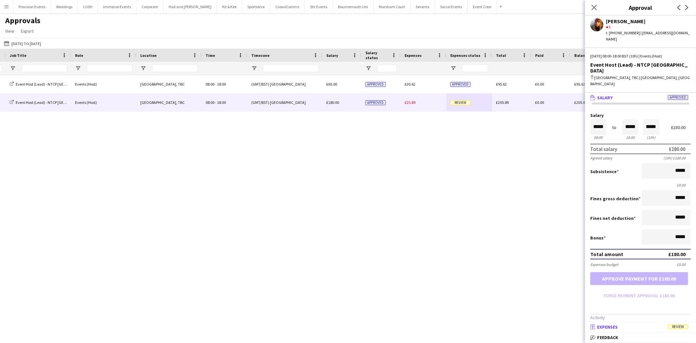
click at [645, 328] on mat-panel-title "receipt Expenses Review" at bounding box center [639, 327] width 108 height 6
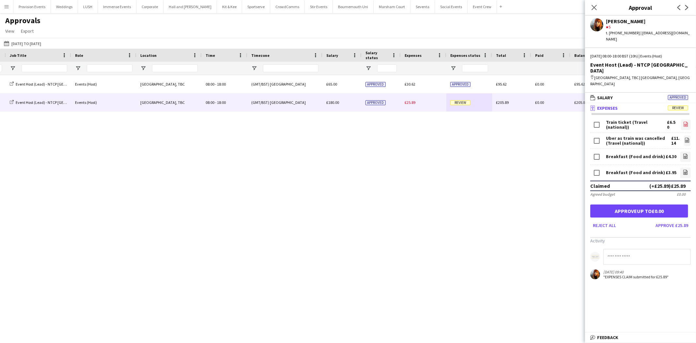
click at [684, 121] on icon "file-image" at bounding box center [686, 123] width 5 height 5
click at [685, 137] on icon "file-image" at bounding box center [687, 139] width 5 height 5
click at [684, 156] on icon at bounding box center [685, 157] width 3 height 2
click at [684, 167] on link "file-image" at bounding box center [686, 172] width 10 height 10
click at [669, 220] on button "Approve £25.89" at bounding box center [672, 225] width 38 height 10
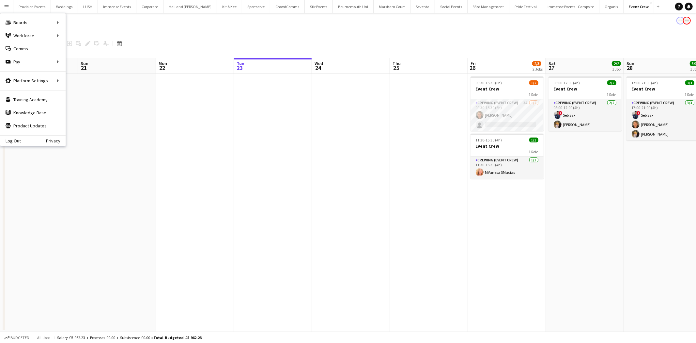
scroll to position [0, 156]
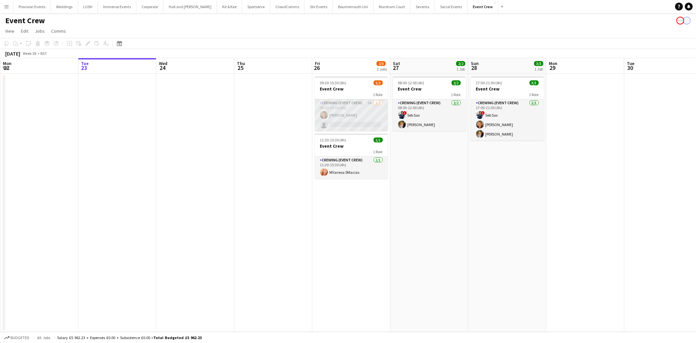
click at [366, 116] on app-card-role "Crewing (Event Crew) 3A [DATE] 09:30-15:30 (6h) [PERSON_NAME] single-neutral-ac…" at bounding box center [351, 115] width 73 height 32
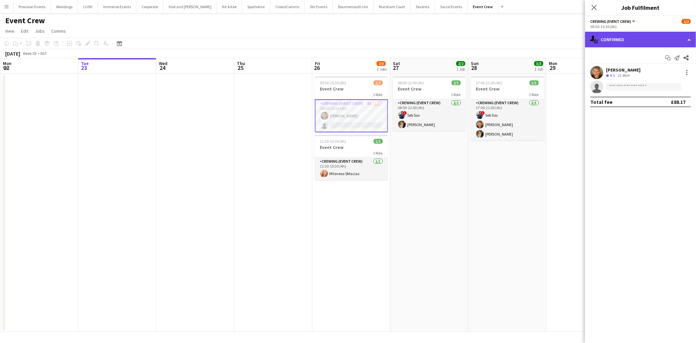
click at [645, 37] on div "single-neutral-actions-check-2 Confirmed" at bounding box center [640, 40] width 111 height 16
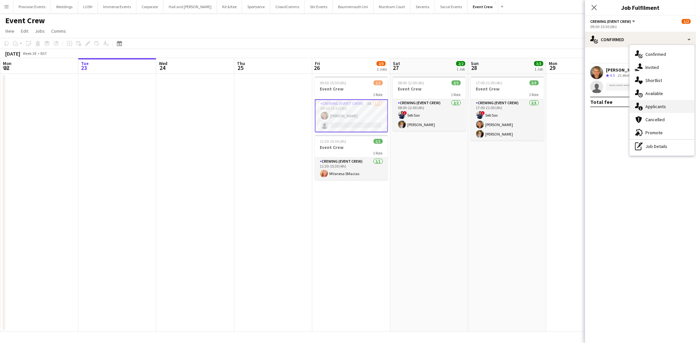
click at [659, 100] on div "single-neutral-actions-information Applicants" at bounding box center [662, 106] width 65 height 13
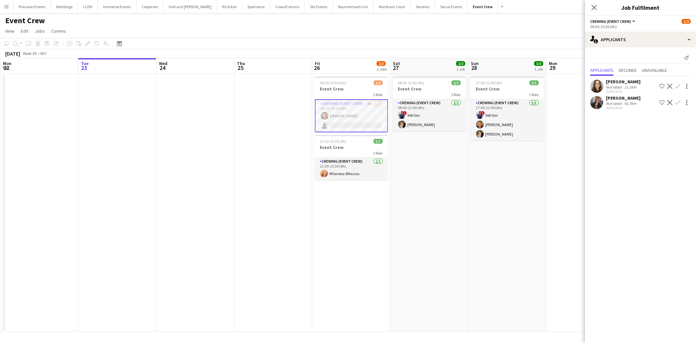
click at [613, 97] on div "[PERSON_NAME]" at bounding box center [623, 98] width 35 height 6
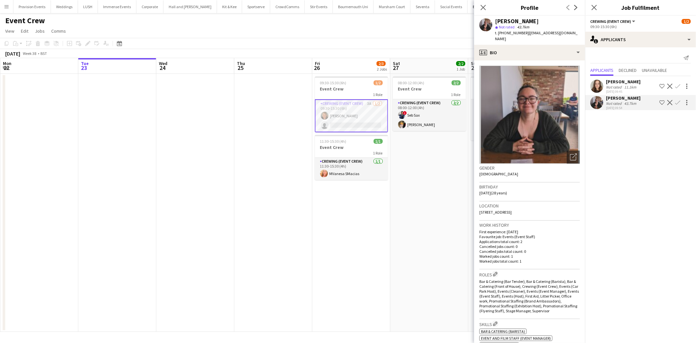
click at [614, 85] on div "Not rated" at bounding box center [614, 87] width 17 height 5
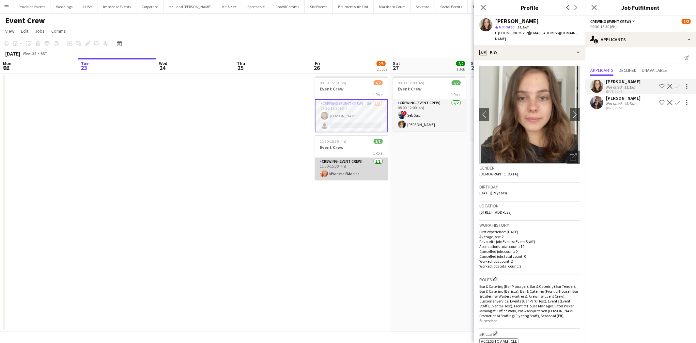
click at [366, 162] on app-card-role "Crewing (Event Crew) [DATE] 11:30-15:30 (4h) MVanesa SMacias" at bounding box center [351, 169] width 73 height 22
